Goal: Task Accomplishment & Management: Complete application form

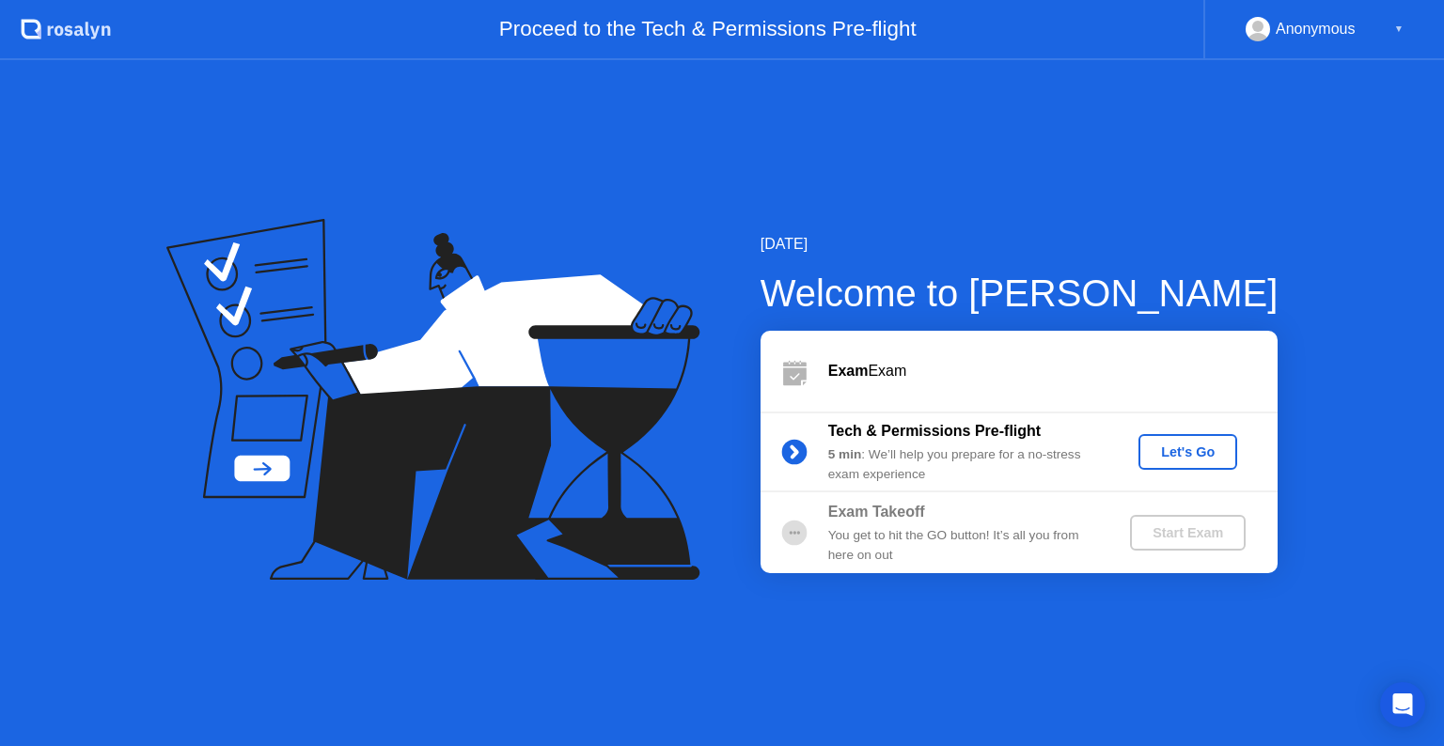
click at [1162, 527] on div "Start Exam" at bounding box center [1187, 532] width 101 height 15
click at [1177, 435] on button "Let's Go" at bounding box center [1187, 452] width 99 height 36
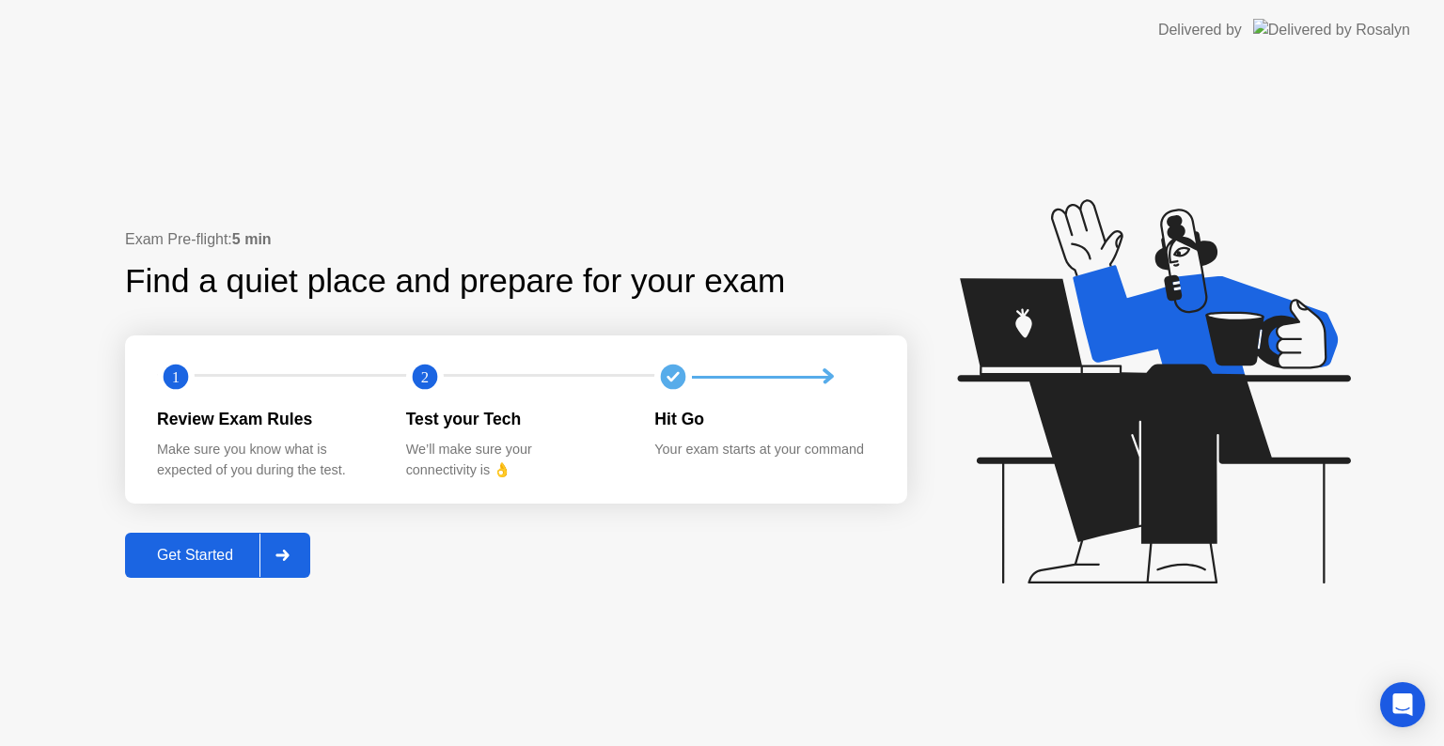
click at [259, 555] on div "Get Started" at bounding box center [195, 555] width 129 height 17
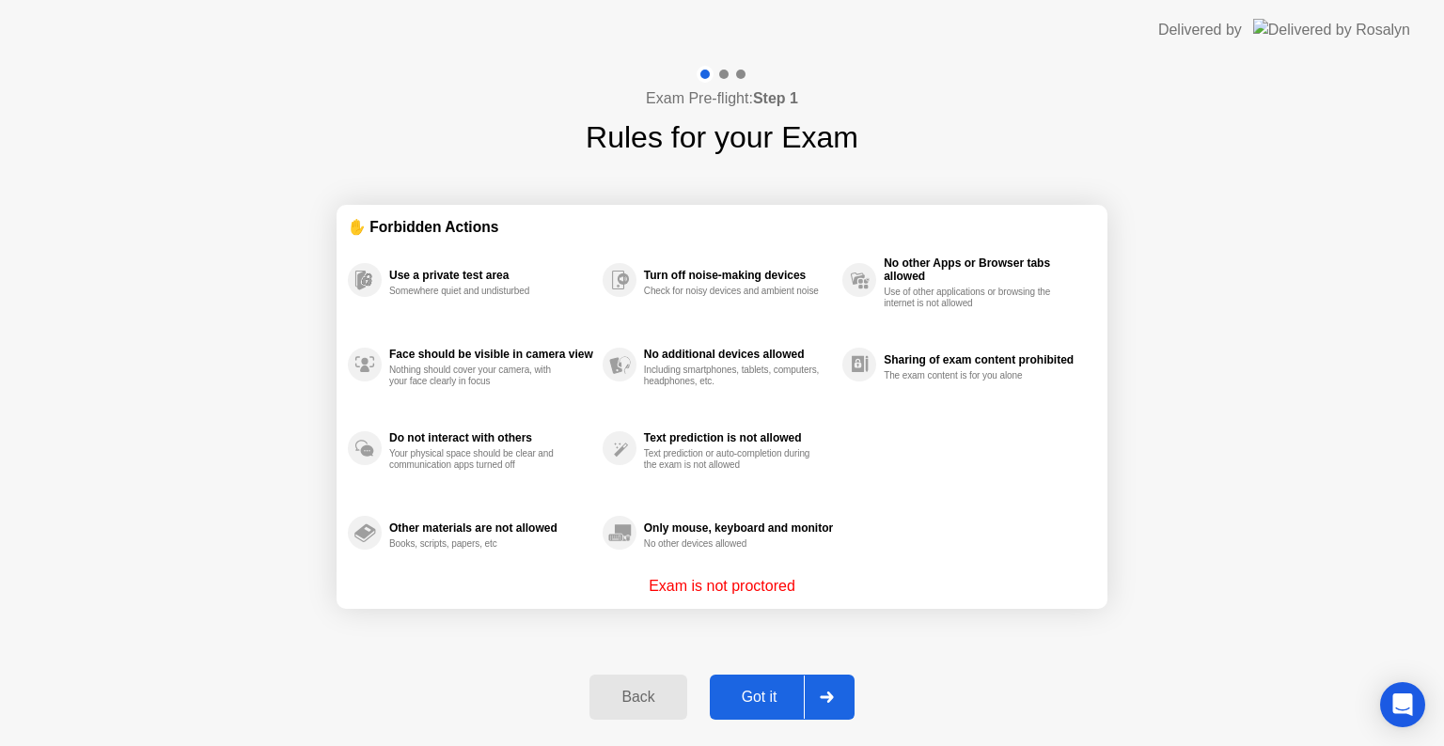
click at [760, 648] on div "✋ Forbidden Actions Use a private test area Somewhere quiet and undisturbed Fac…" at bounding box center [721, 407] width 771 height 494
click at [771, 678] on button "Got it" at bounding box center [782, 697] width 145 height 45
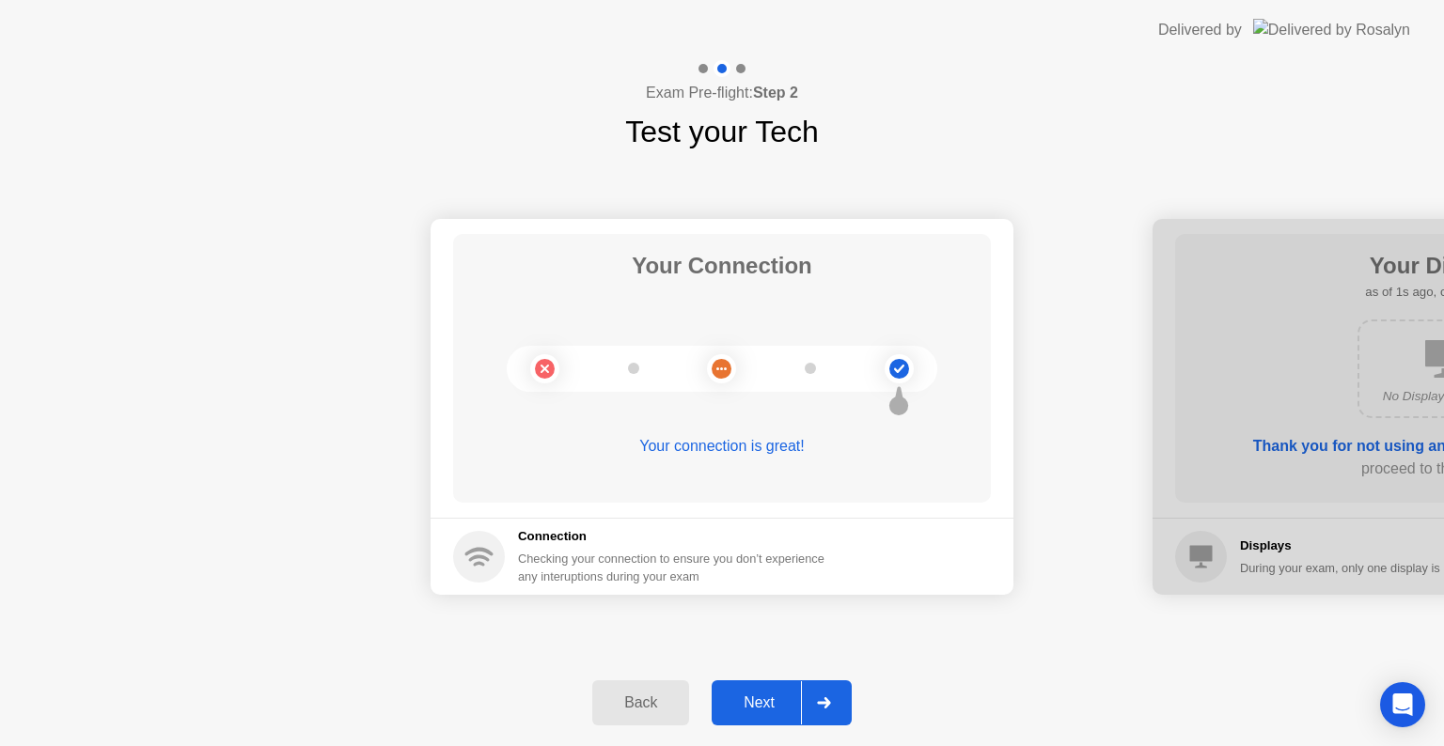
click at [799, 673] on div "Back Next" at bounding box center [722, 703] width 1444 height 86
click at [795, 695] on div "Next" at bounding box center [759, 703] width 84 height 17
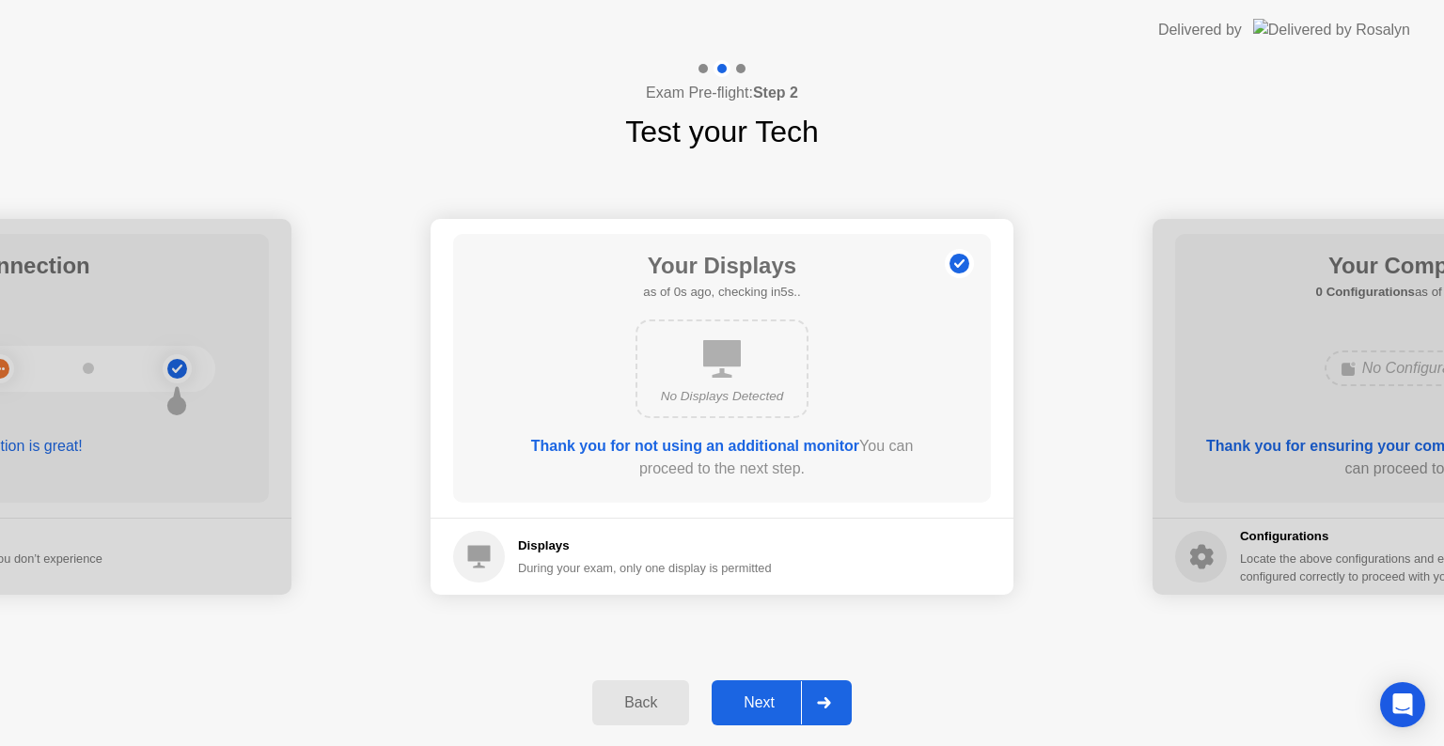
click at [795, 695] on div "Next" at bounding box center [759, 703] width 84 height 17
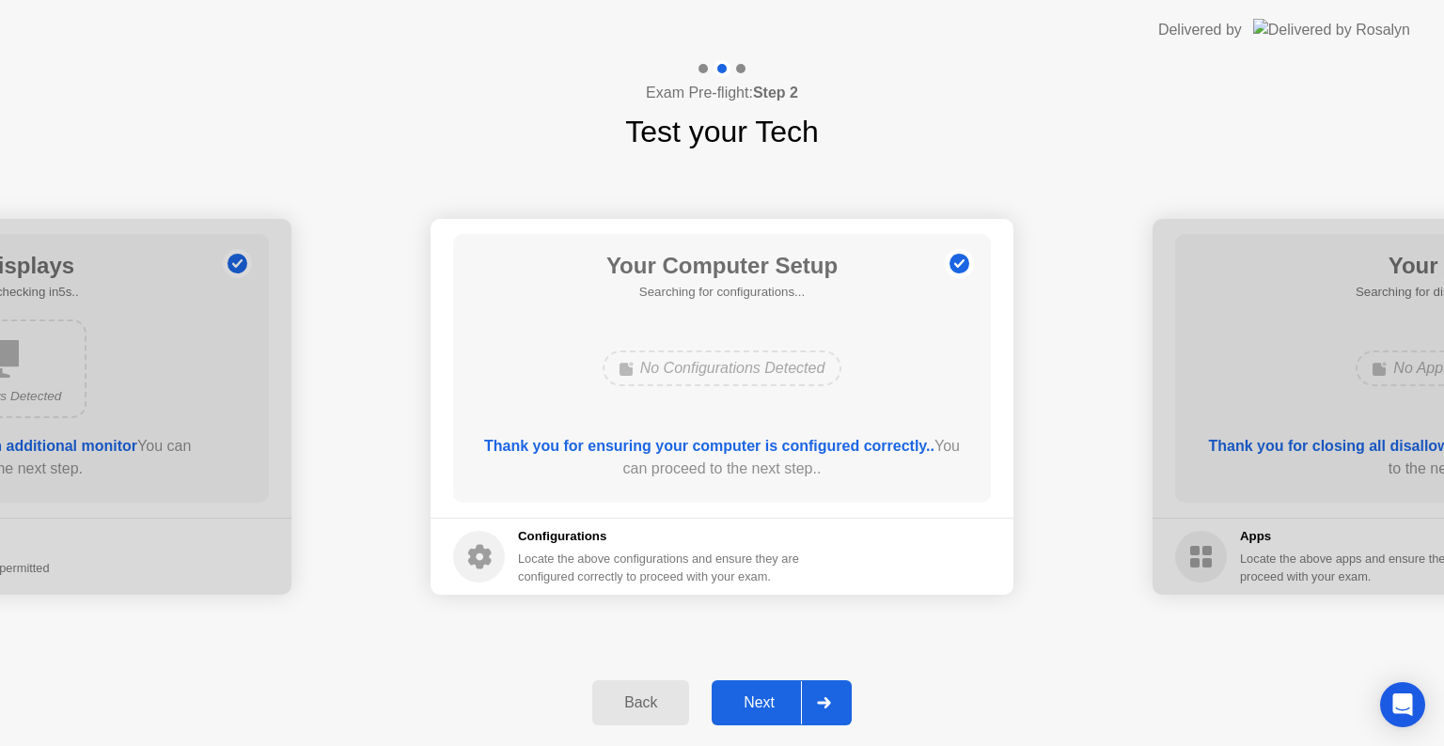
click at [795, 695] on div "Next" at bounding box center [759, 703] width 84 height 17
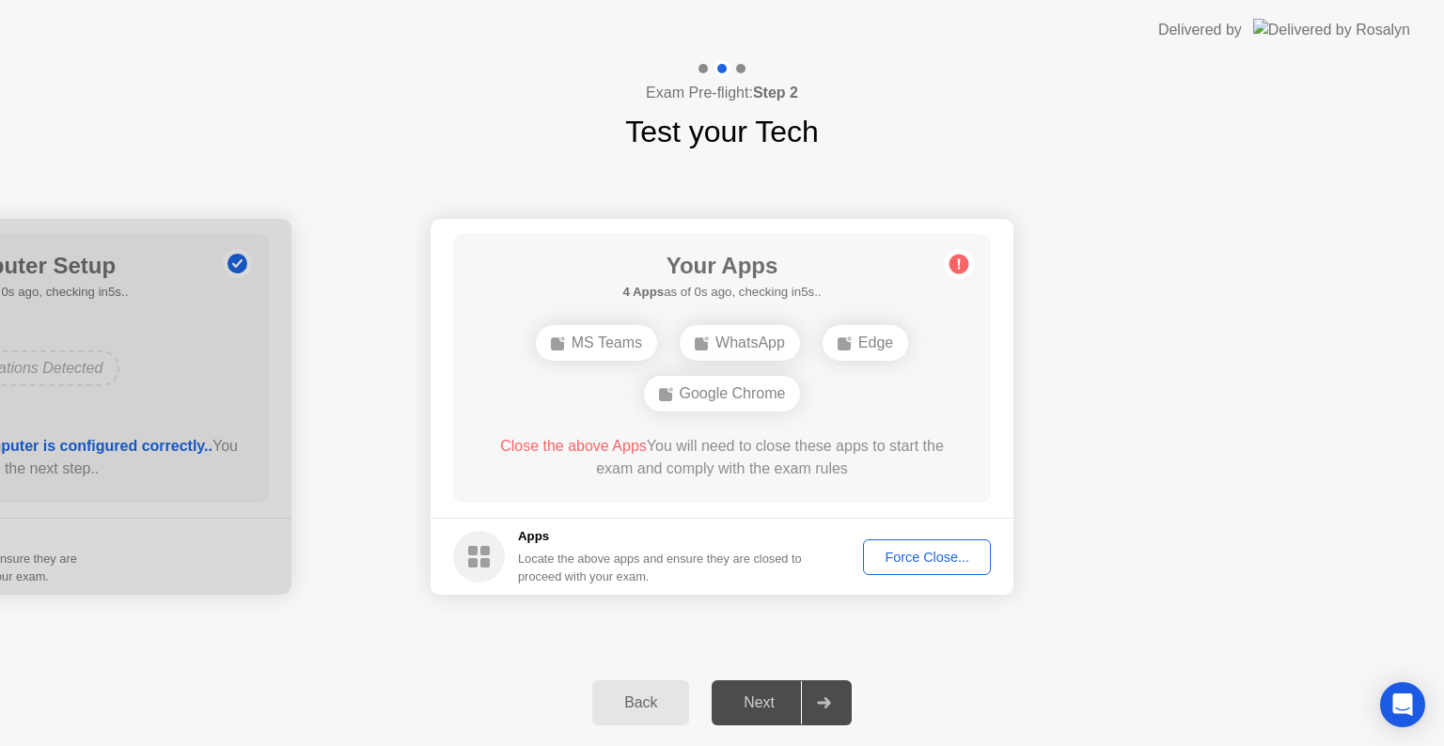
click at [795, 695] on div "Next" at bounding box center [759, 703] width 84 height 17
click at [946, 530] on footer "Apps Locate the above apps and ensure they are closed to proceed with your exam…" at bounding box center [721, 556] width 583 height 77
click at [944, 550] on div "Force Close..." at bounding box center [926, 557] width 115 height 15
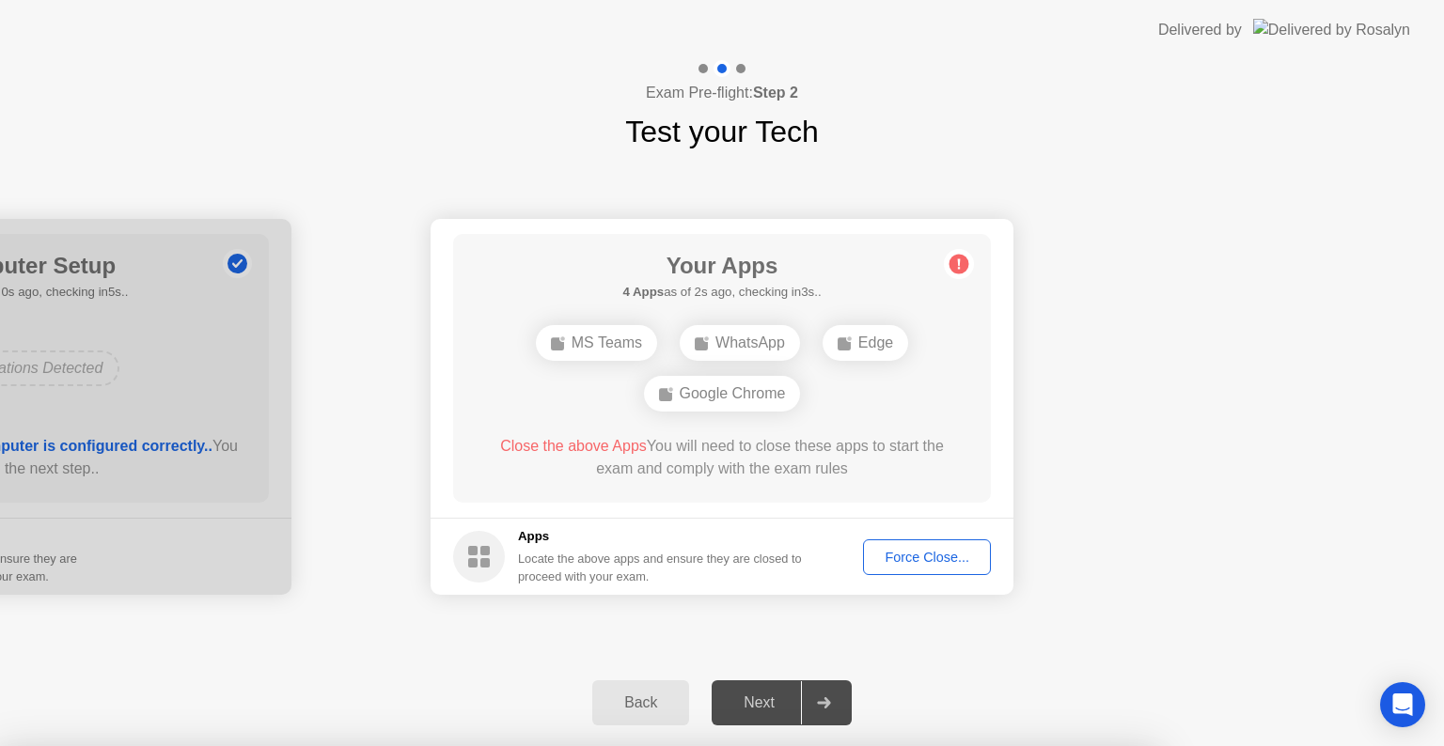
drag, startPoint x: 805, startPoint y: 528, endPoint x: 805, endPoint y: 507, distance: 21.6
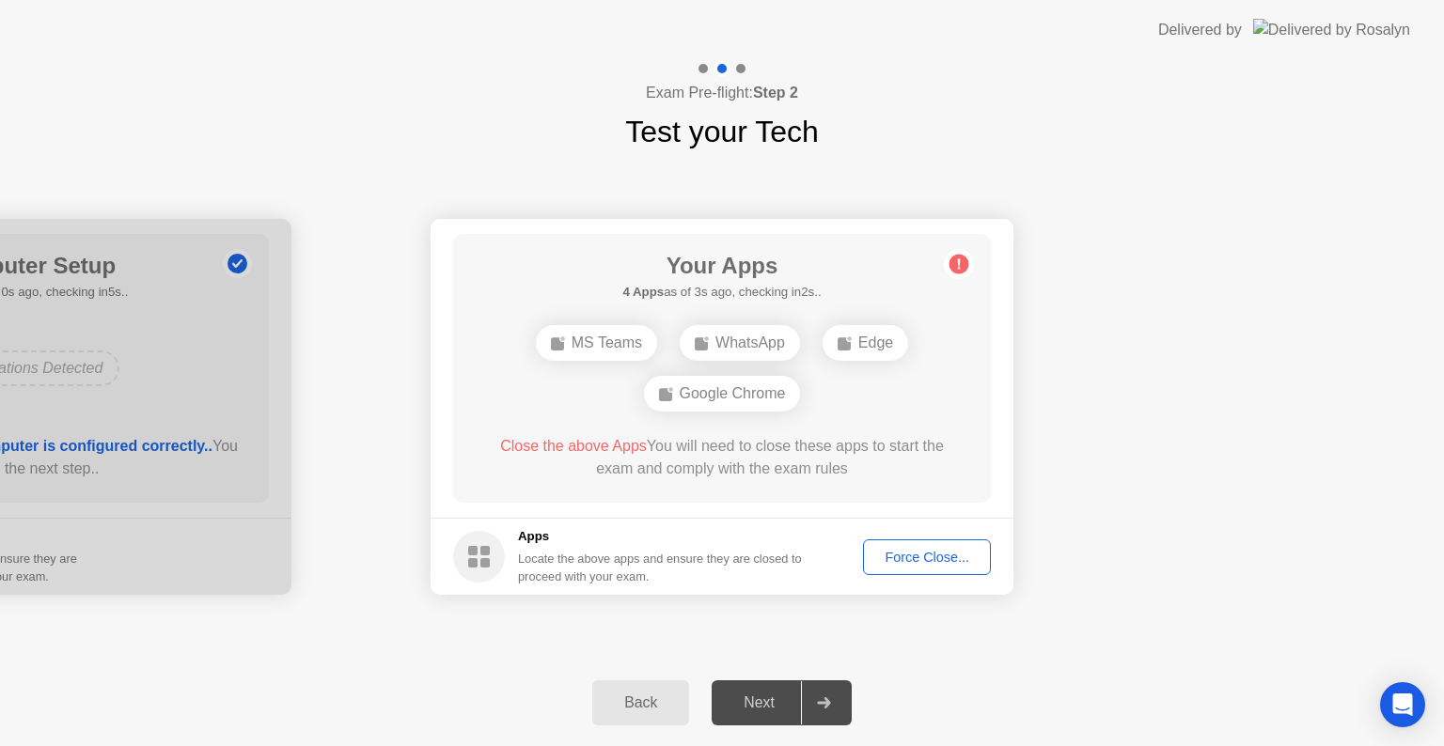
click at [808, 508] on main "Your Apps 4 Apps as of 3s ago, checking in2s.. MS Teams WhatsApp Edge Google Ch…" at bounding box center [721, 368] width 583 height 299
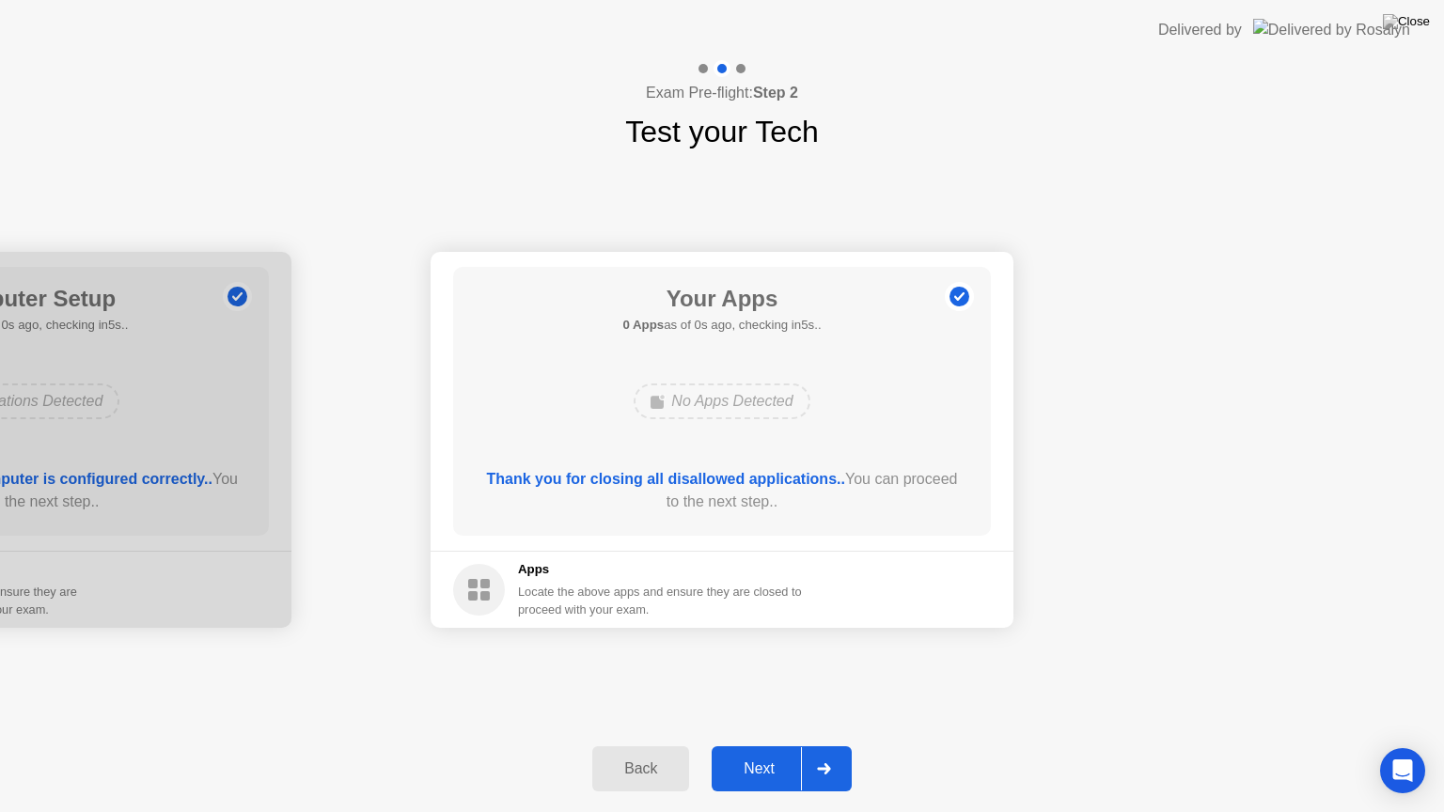
click at [788, 745] on div "Next" at bounding box center [759, 768] width 84 height 17
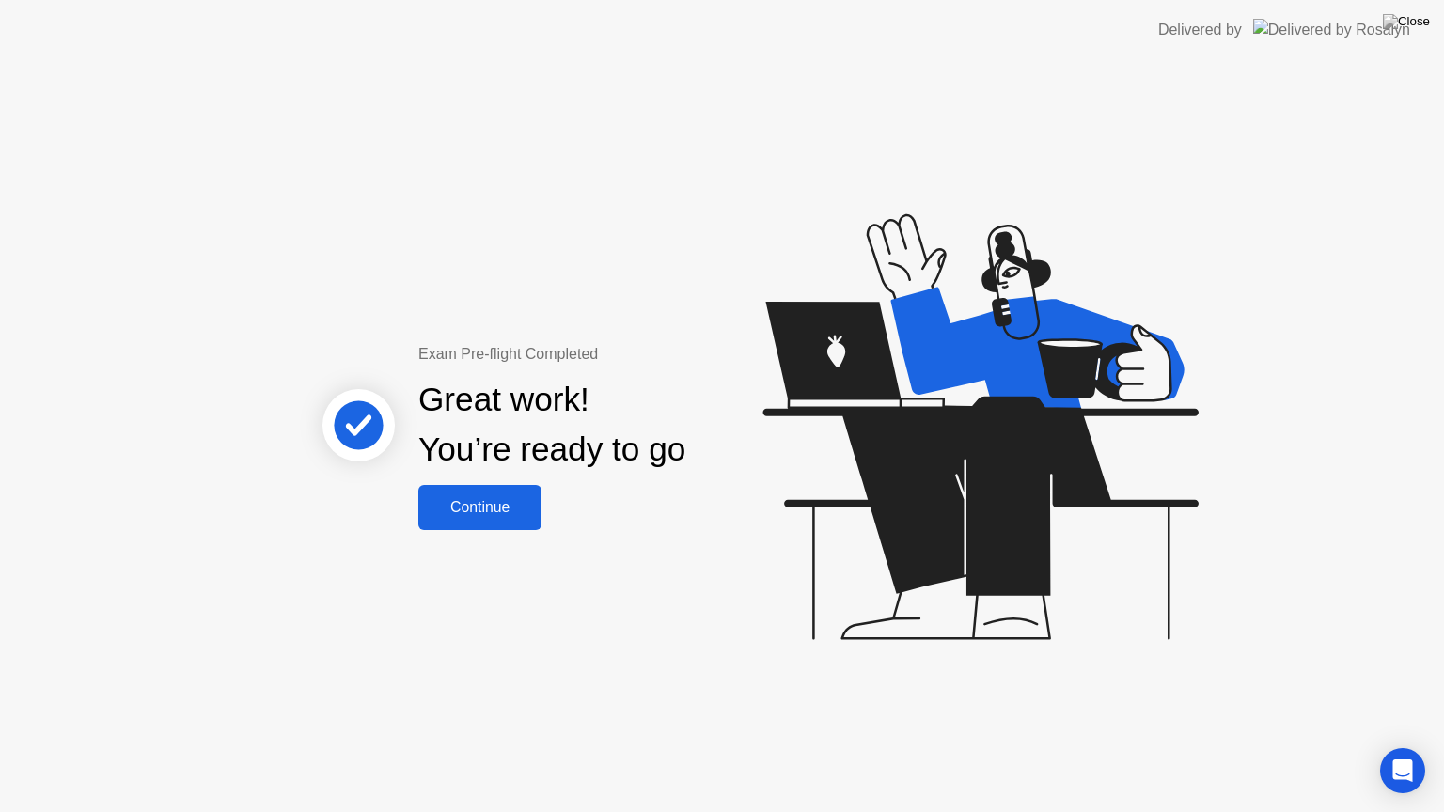
click at [506, 520] on button "Continue" at bounding box center [479, 507] width 123 height 45
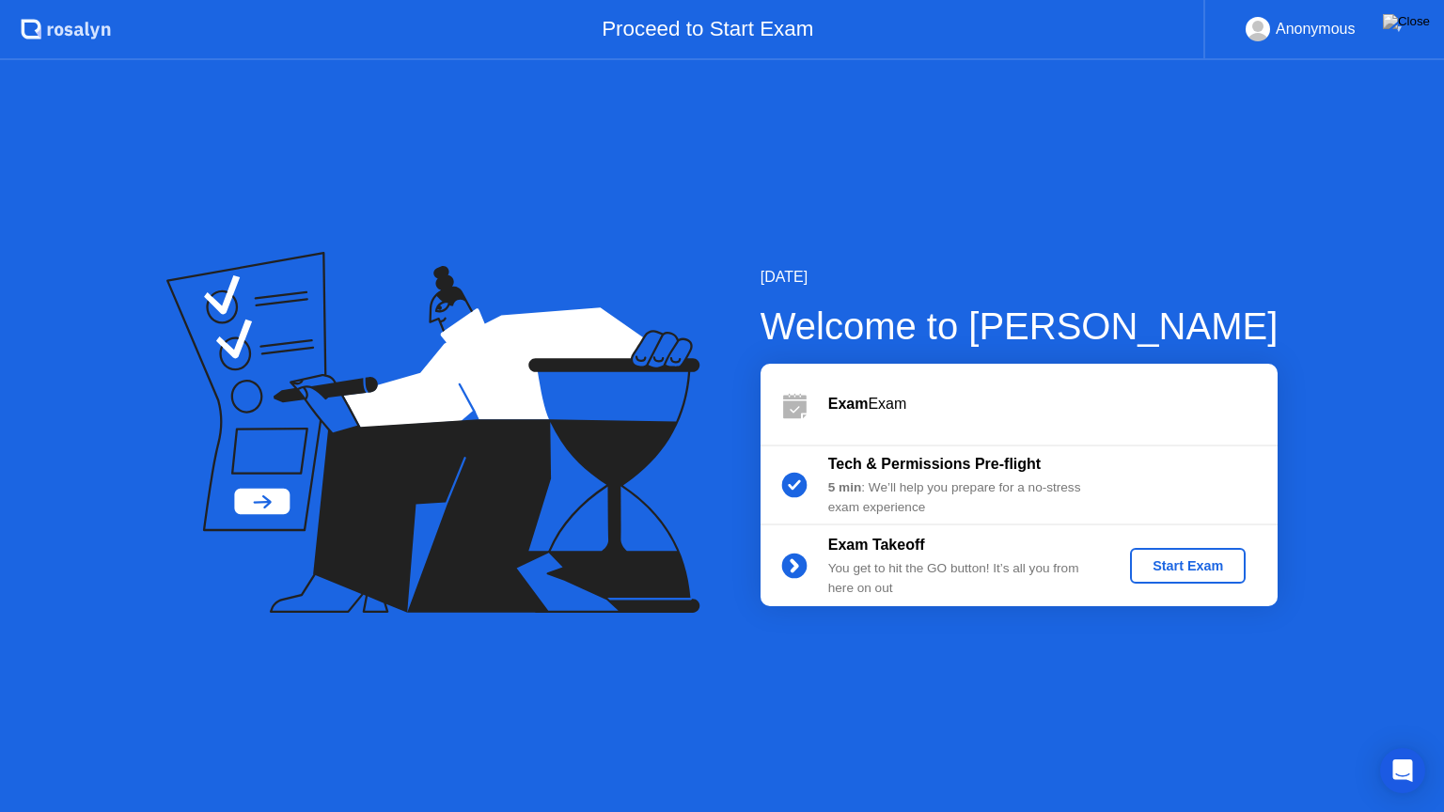
click at [1195, 568] on div "Start Exam" at bounding box center [1187, 565] width 101 height 15
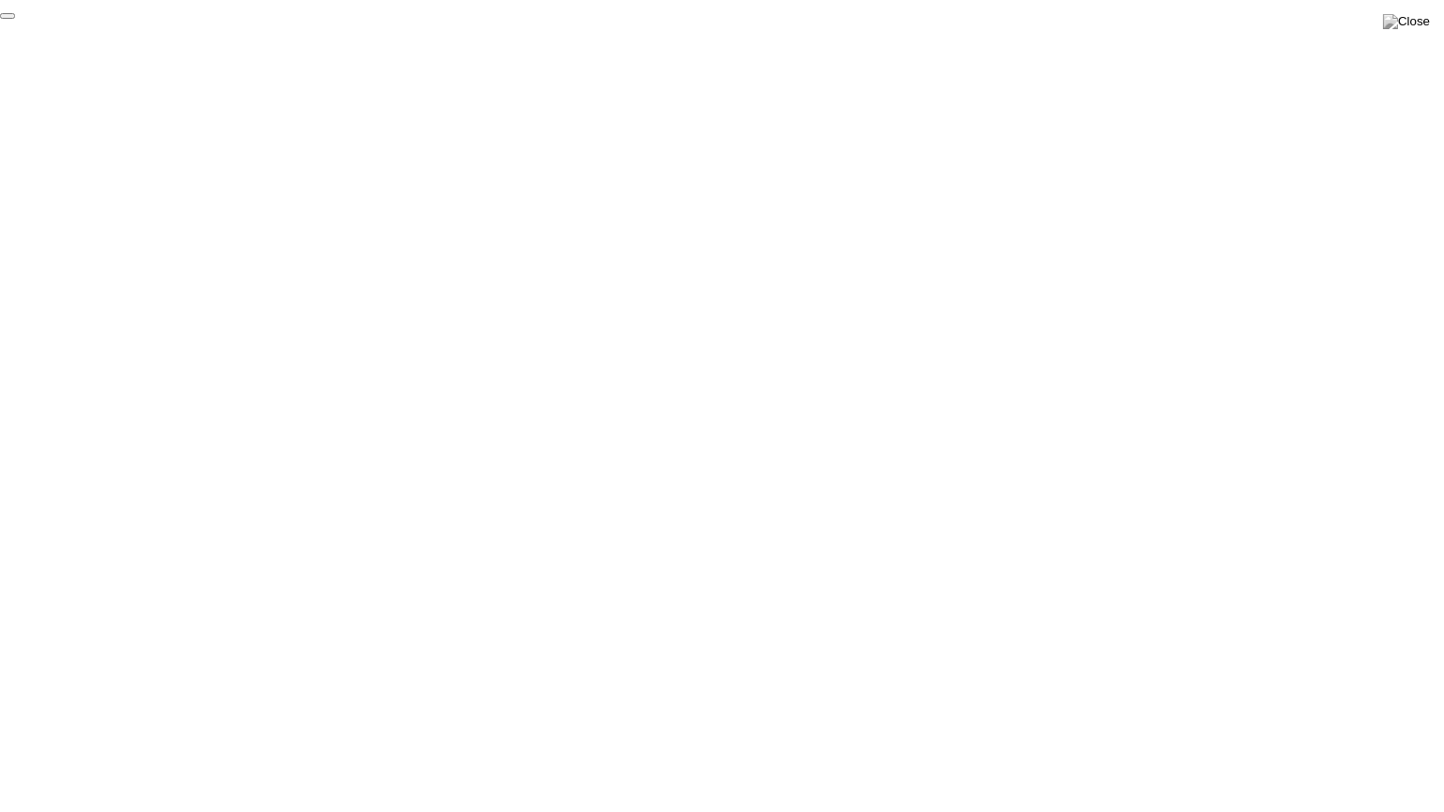
click div "End Proctoring Session"
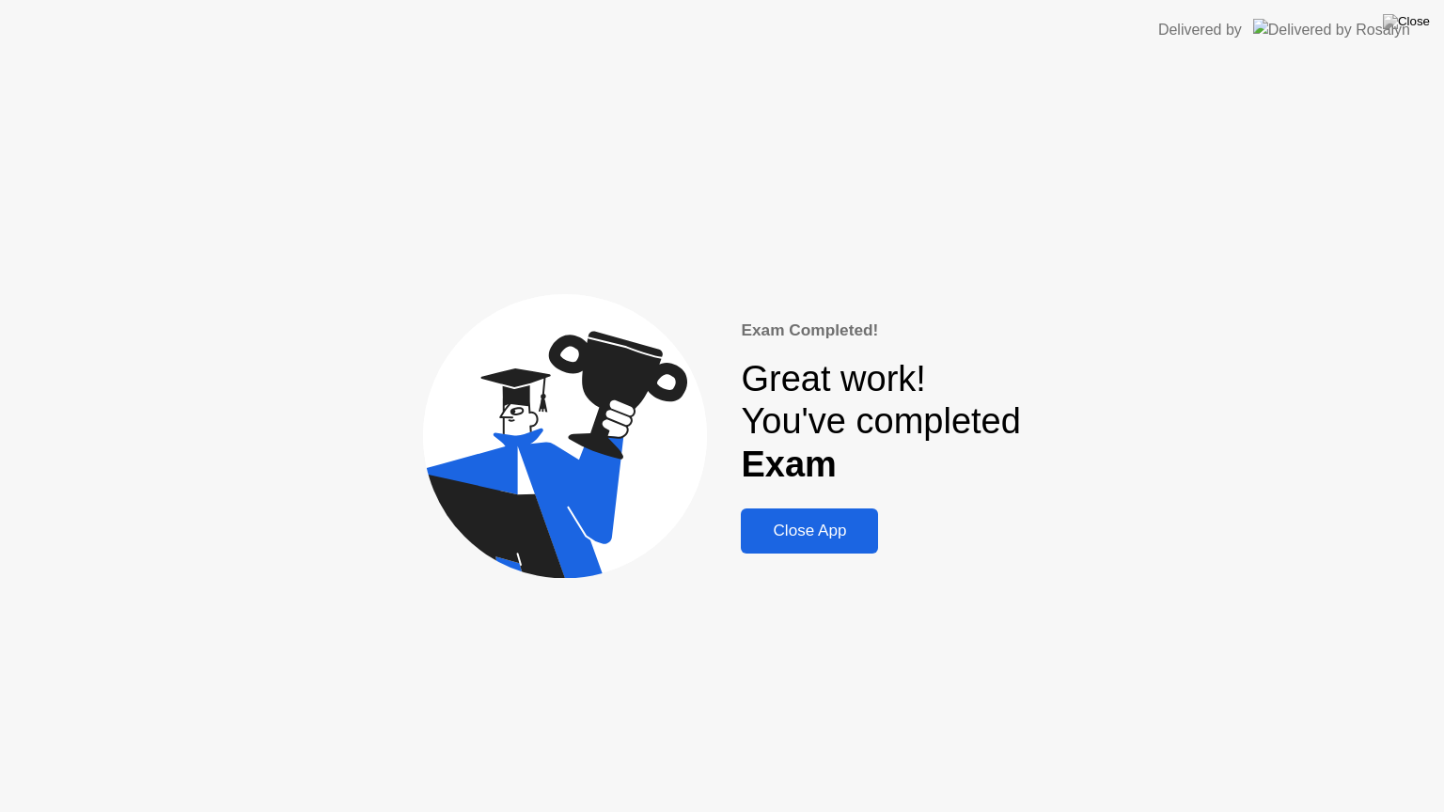
click at [819, 539] on div "Close App" at bounding box center [809, 531] width 126 height 19
